Goal: Information Seeking & Learning: Learn about a topic

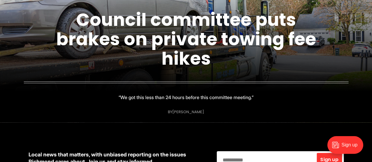
scroll to position [80, 0]
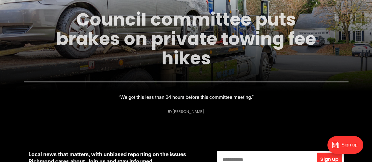
click at [130, 38] on link "Council committee puts brakes on private towing fee hikes" at bounding box center [186, 38] width 260 height 63
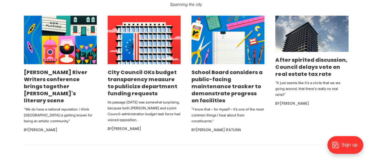
scroll to position [322, 0]
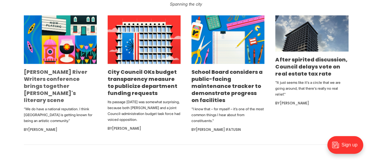
click at [34, 84] on link "[PERSON_NAME] River Writers conference brings together [PERSON_NAME]'s literary…" at bounding box center [55, 86] width 63 height 36
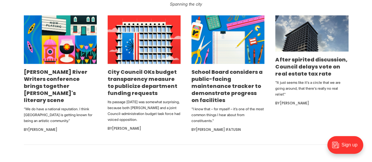
click at [14, 84] on section "The Bridge Spanning the city [PERSON_NAME] River Writers conference brings toge…" at bounding box center [186, 55] width 372 height 179
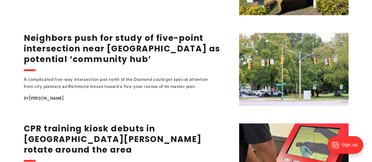
scroll to position [780, 0]
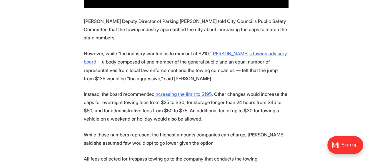
scroll to position [489, 0]
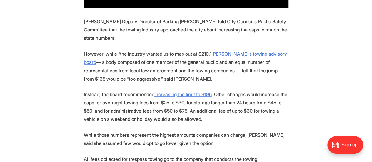
click at [54, 60] on section "A City Council committee delayed a vote on a proposal to let towing companies i…" at bounding box center [186, 41] width 372 height 590
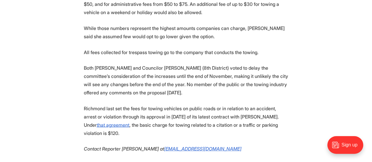
scroll to position [594, 0]
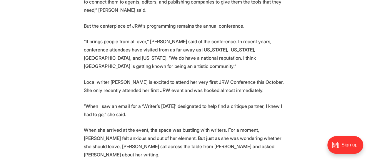
scroll to position [773, 0]
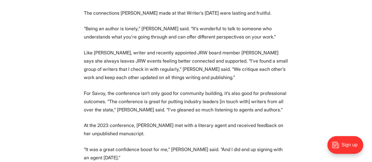
scroll to position [1245, 0]
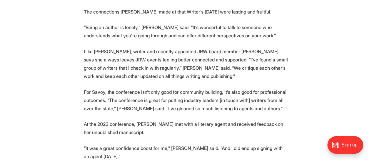
drag, startPoint x: 36, startPoint y: 80, endPoint x: 28, endPoint y: 82, distance: 8.9
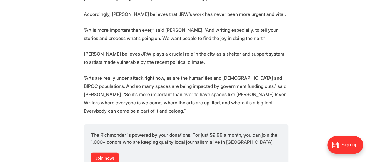
scroll to position [1900, 0]
